Goal: Transaction & Acquisition: Purchase product/service

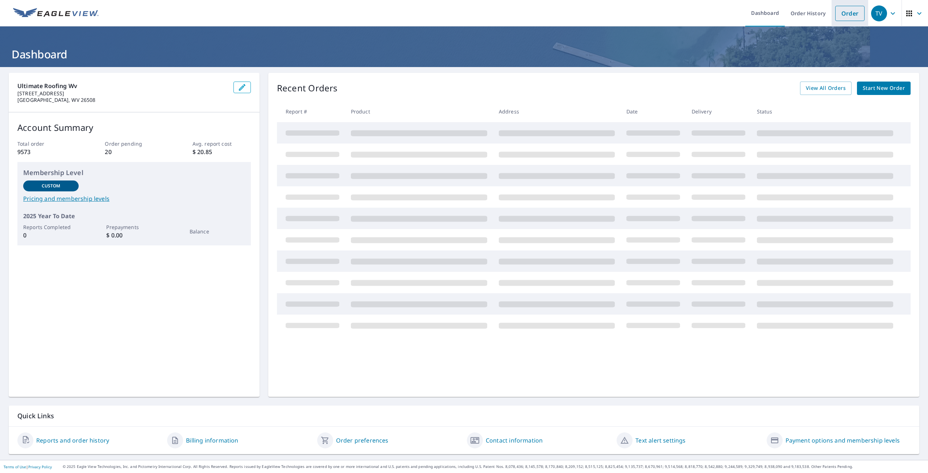
click at [839, 12] on link "Order" at bounding box center [849, 13] width 29 height 15
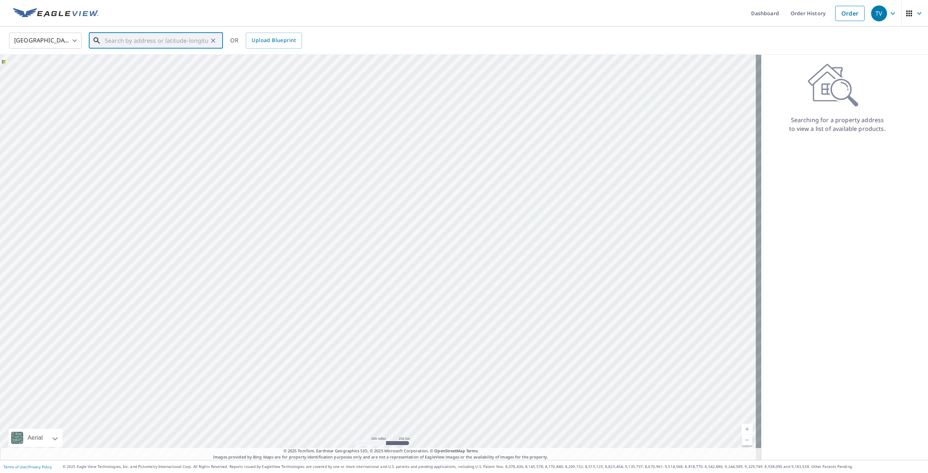
click at [199, 45] on input "text" at bounding box center [156, 40] width 103 height 20
paste input "[STREET_ADDRESS][US_STATE]"
click at [155, 61] on span "30 Butternut Ln" at bounding box center [160, 61] width 114 height 9
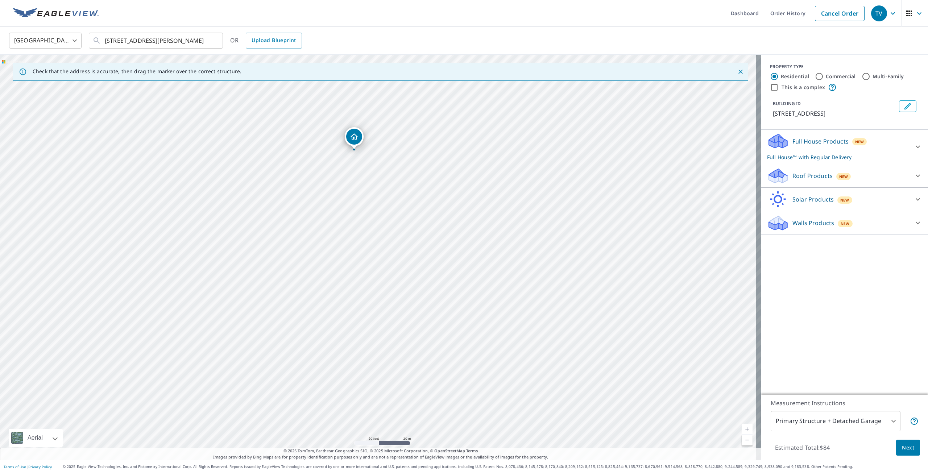
drag, startPoint x: 346, startPoint y: 199, endPoint x: 350, endPoint y: 129, distance: 70.4
drag, startPoint x: 381, startPoint y: 242, endPoint x: 369, endPoint y: 174, distance: 69.5
drag, startPoint x: 387, startPoint y: 308, endPoint x: 369, endPoint y: 191, distance: 118.5
click at [369, 191] on div "[STREET_ADDRESS][PERSON_NAME]" at bounding box center [380, 257] width 761 height 405
click at [203, 42] on input "[STREET_ADDRESS][PERSON_NAME]" at bounding box center [156, 40] width 103 height 20
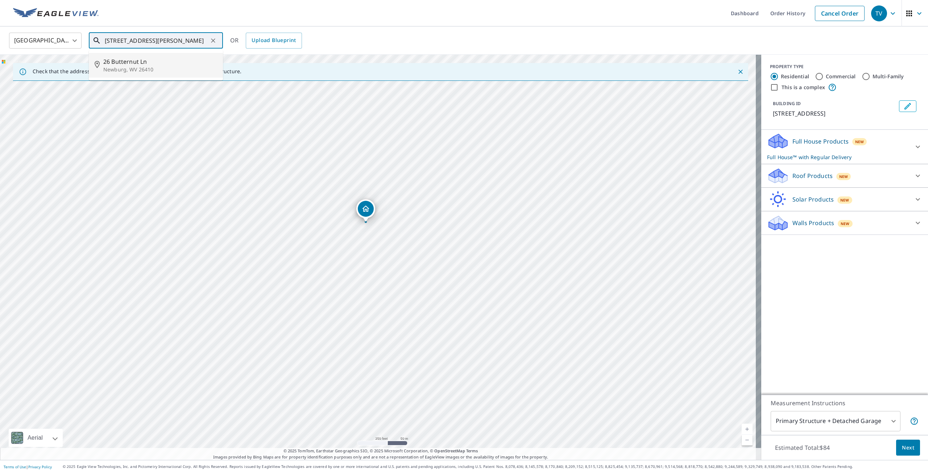
click at [115, 67] on p "Newburg, WV 26410" at bounding box center [160, 69] width 114 height 7
type input "[STREET_ADDRESS][PERSON_NAME]"
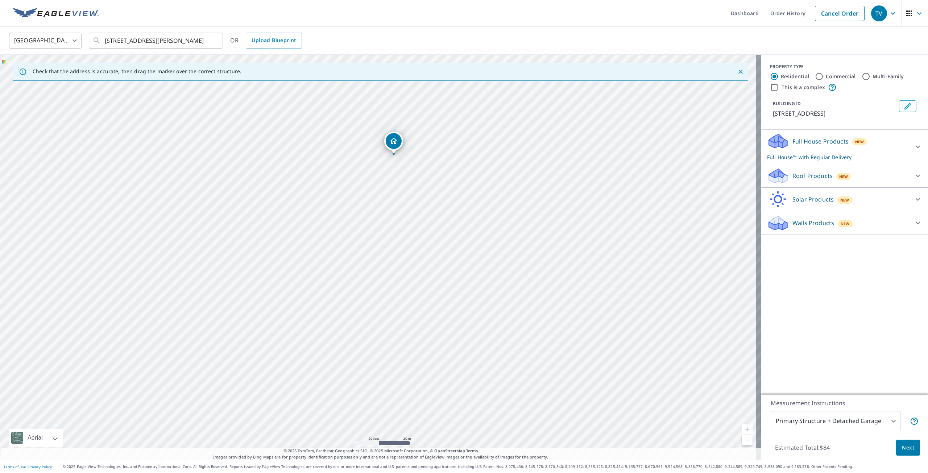
click at [811, 174] on p "Roof Products" at bounding box center [812, 175] width 40 height 9
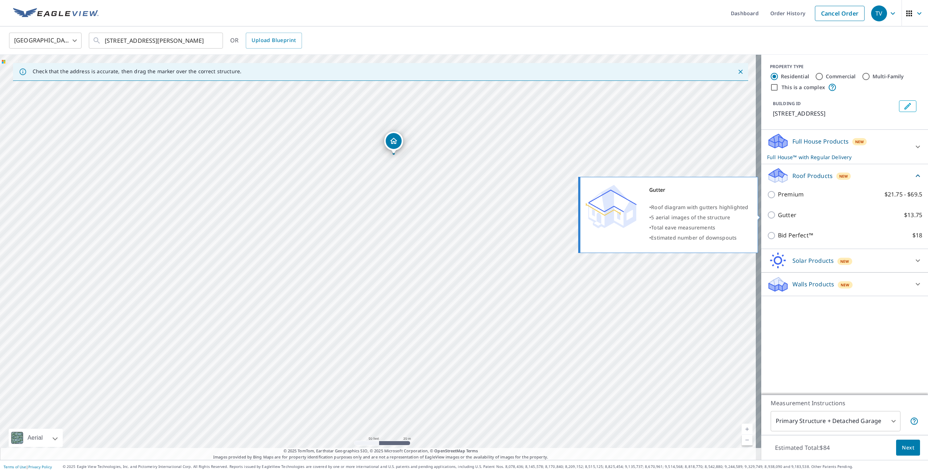
click at [770, 216] on input "Gutter $13.75" at bounding box center [772, 215] width 11 height 9
checkbox input "true"
checkbox input "false"
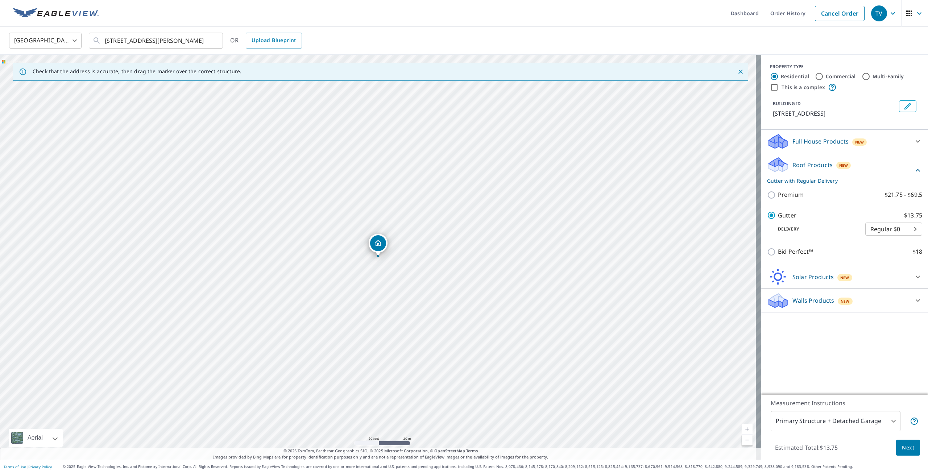
drag, startPoint x: 375, startPoint y: 268, endPoint x: 387, endPoint y: 259, distance: 14.8
click at [387, 259] on div "[STREET_ADDRESS][PERSON_NAME]" at bounding box center [380, 257] width 761 height 405
drag, startPoint x: 391, startPoint y: 234, endPoint x: 383, endPoint y: 247, distance: 15.8
click at [903, 444] on span "Next" at bounding box center [908, 447] width 12 height 9
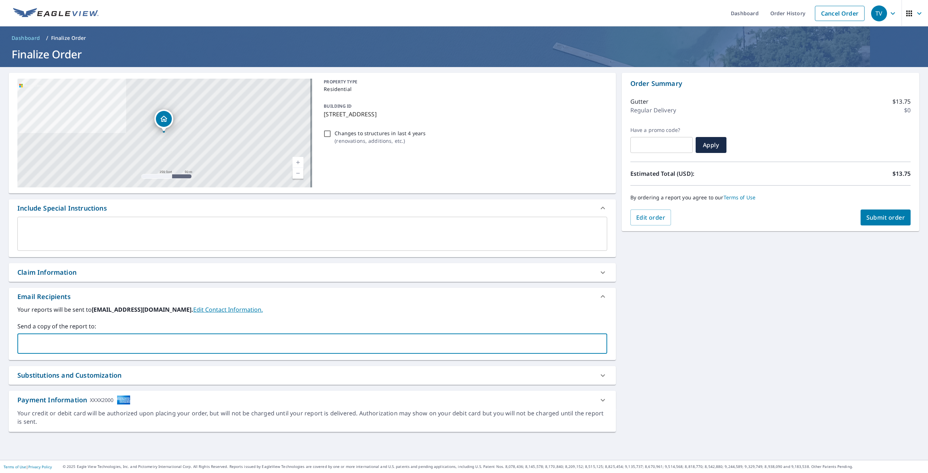
click at [102, 342] on input "text" at bounding box center [307, 344] width 572 height 14
type input "T"
type input "[EMAIL_ADDRESS][DOMAIN_NAME]"
click at [894, 220] on span "Submit order" at bounding box center [885, 217] width 39 height 8
checkbox input "true"
